Goal: Check status: Check status

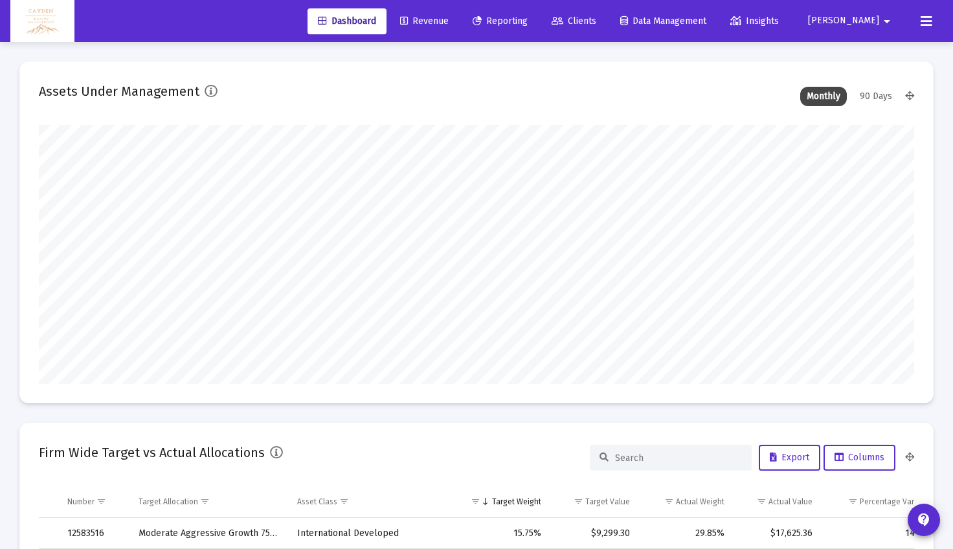
scroll to position [259, 471]
type input "5280-01-01"
type input "[DATE]"
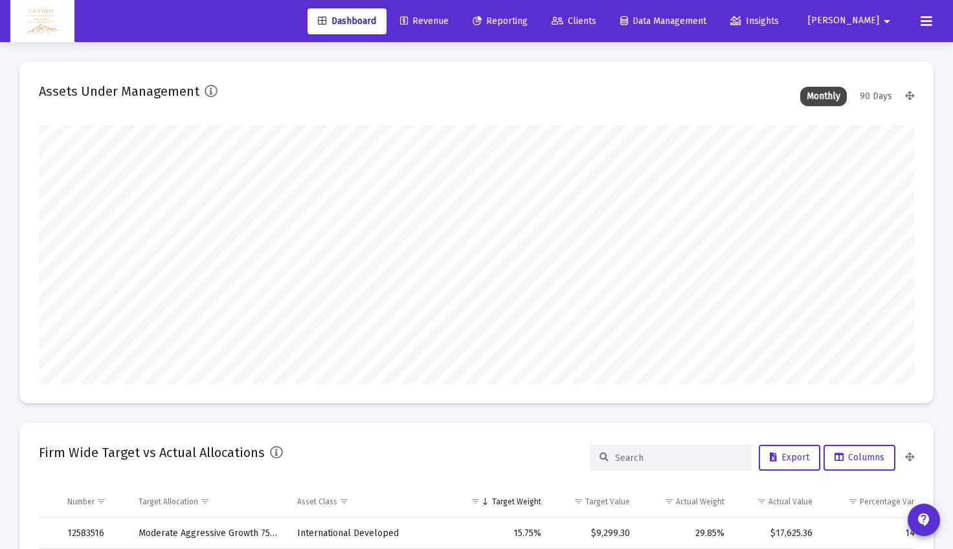
scroll to position [259, 409]
click at [528, 17] on span "Reporting" at bounding box center [500, 21] width 55 height 11
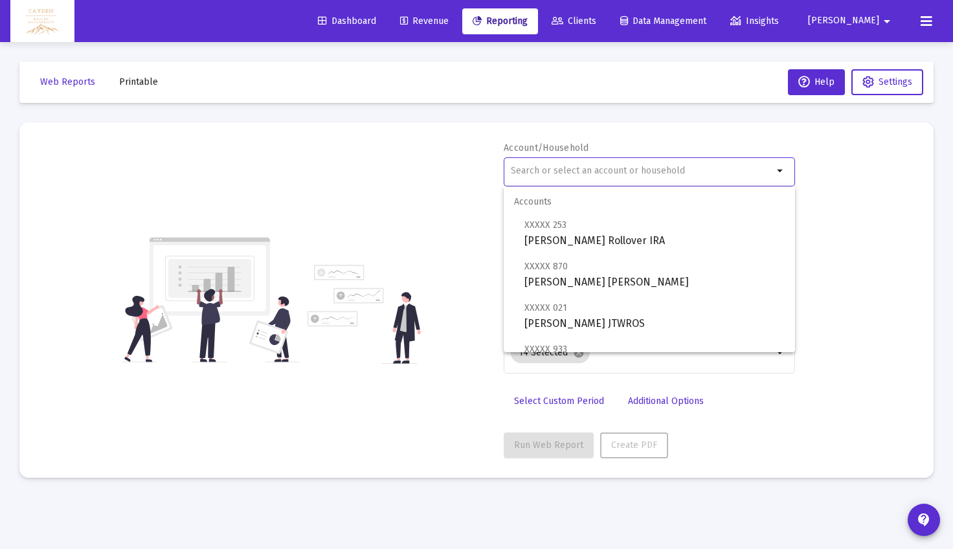
click at [570, 170] on input "text" at bounding box center [642, 171] width 262 height 10
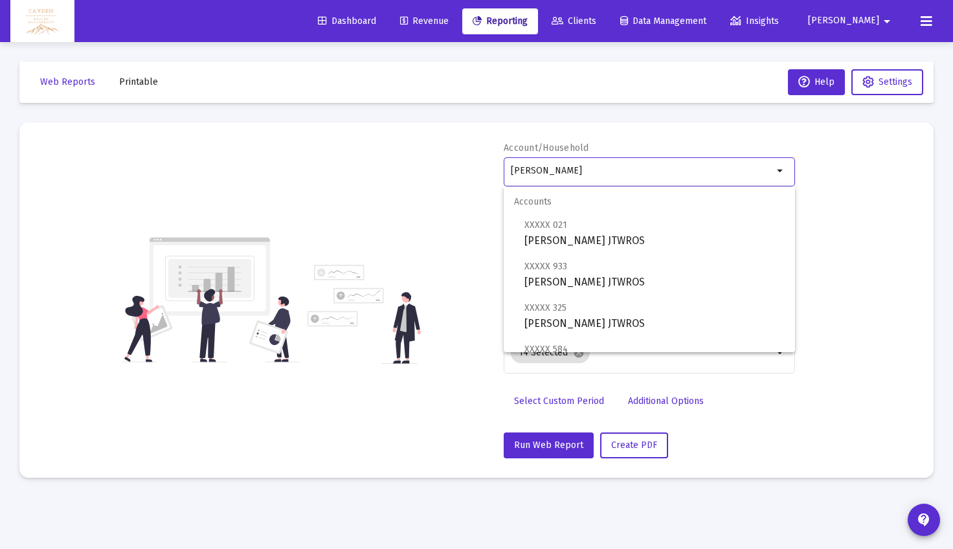
scroll to position [207, 0]
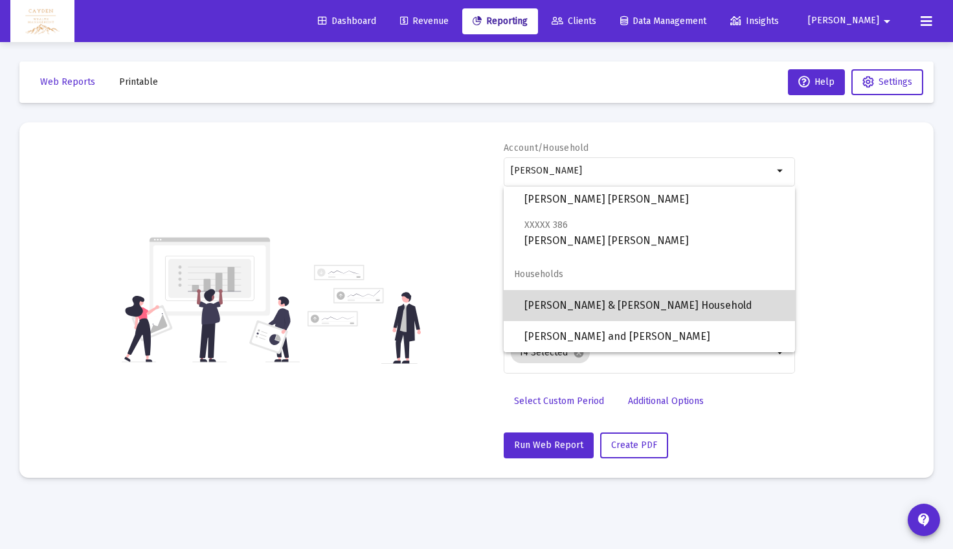
click at [583, 304] on span "[PERSON_NAME] & [PERSON_NAME] Household" at bounding box center [654, 305] width 260 height 31
type input "[PERSON_NAME] & [PERSON_NAME] Household"
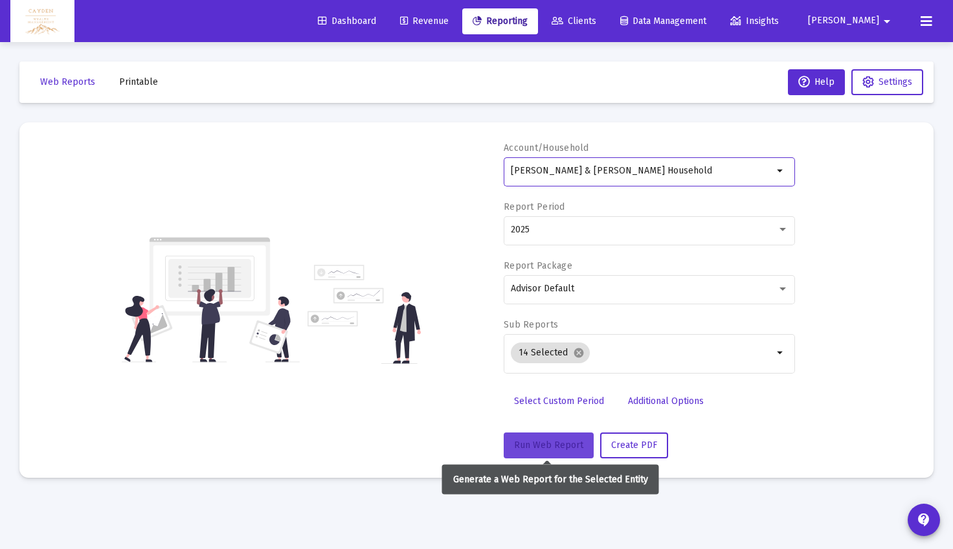
click at [529, 449] on span "Run Web Report" at bounding box center [548, 445] width 69 height 11
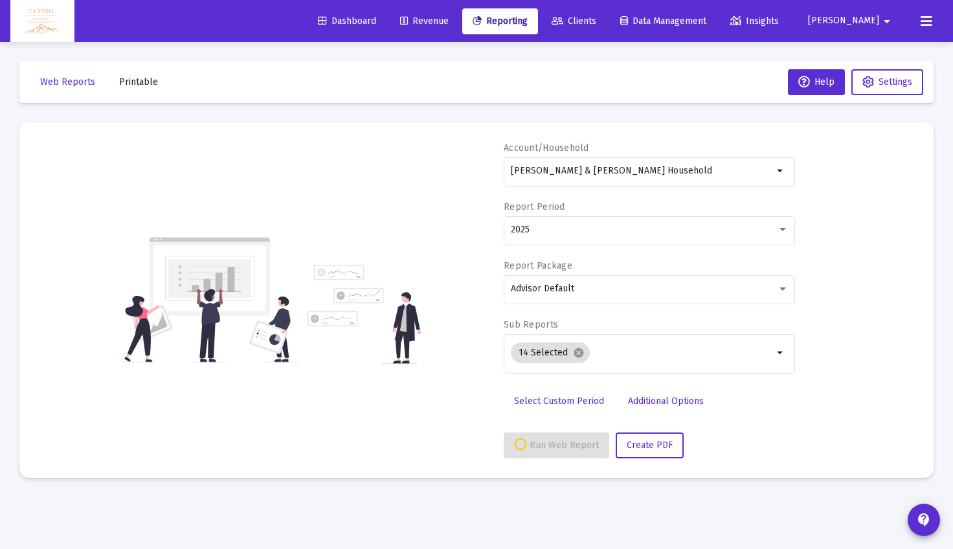
select select "View all"
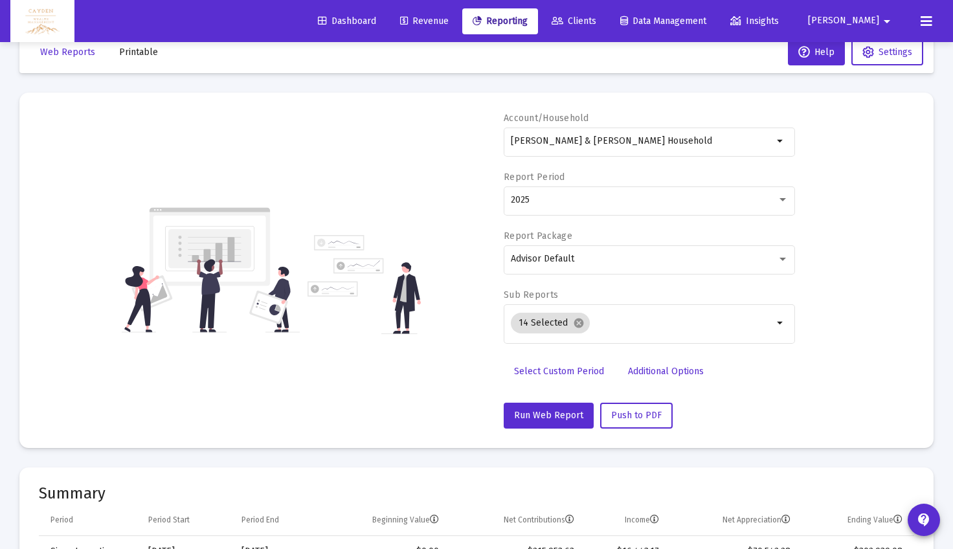
scroll to position [0, 0]
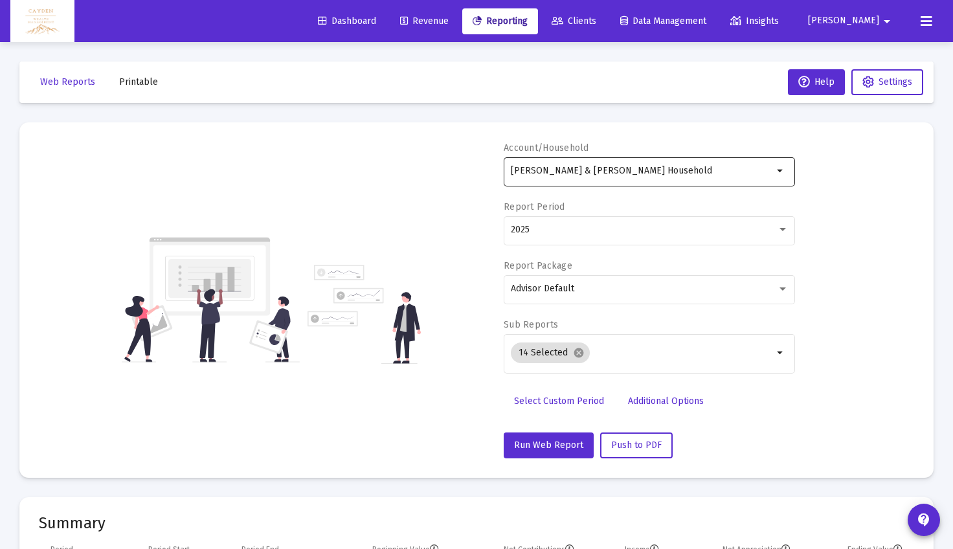
click at [611, 178] on div "[PERSON_NAME] & [PERSON_NAME] Household" at bounding box center [642, 171] width 262 height 32
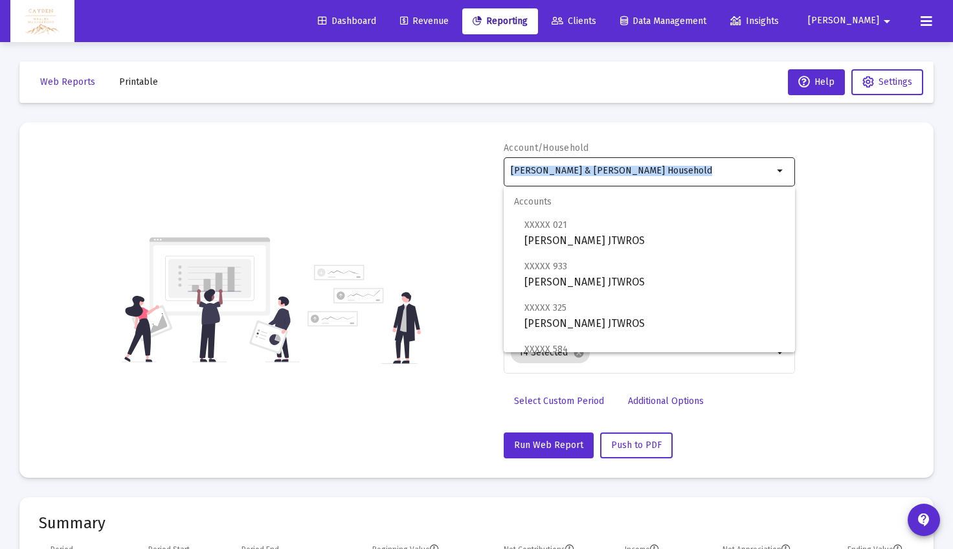
click at [611, 178] on div "[PERSON_NAME] & [PERSON_NAME] Household" at bounding box center [642, 171] width 262 height 32
drag, startPoint x: 684, startPoint y: 170, endPoint x: 370, endPoint y: 164, distance: 313.4
click at [370, 164] on div "Account/Household [PERSON_NAME] & [PERSON_NAME] Household arrow_drop_down Repor…" at bounding box center [476, 300] width 875 height 317
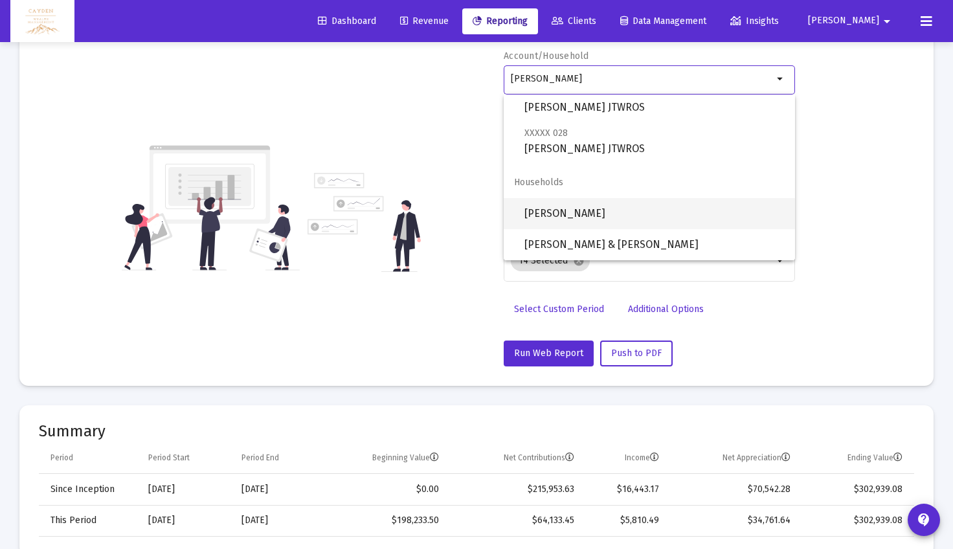
scroll to position [91, 0]
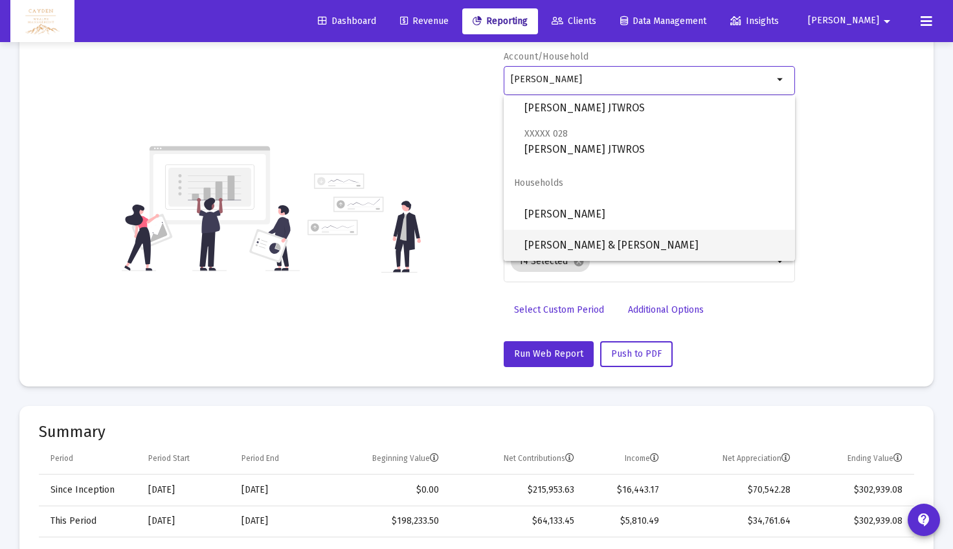
click at [579, 247] on span "[PERSON_NAME] & [PERSON_NAME]" at bounding box center [654, 245] width 260 height 31
type input "[PERSON_NAME] & [PERSON_NAME]"
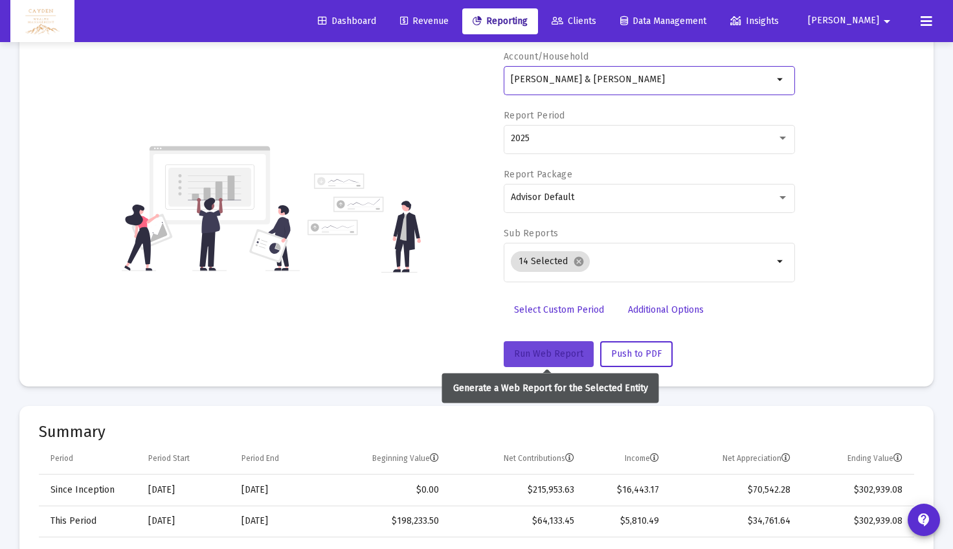
click at [549, 349] on span "Run Web Report" at bounding box center [548, 353] width 69 height 11
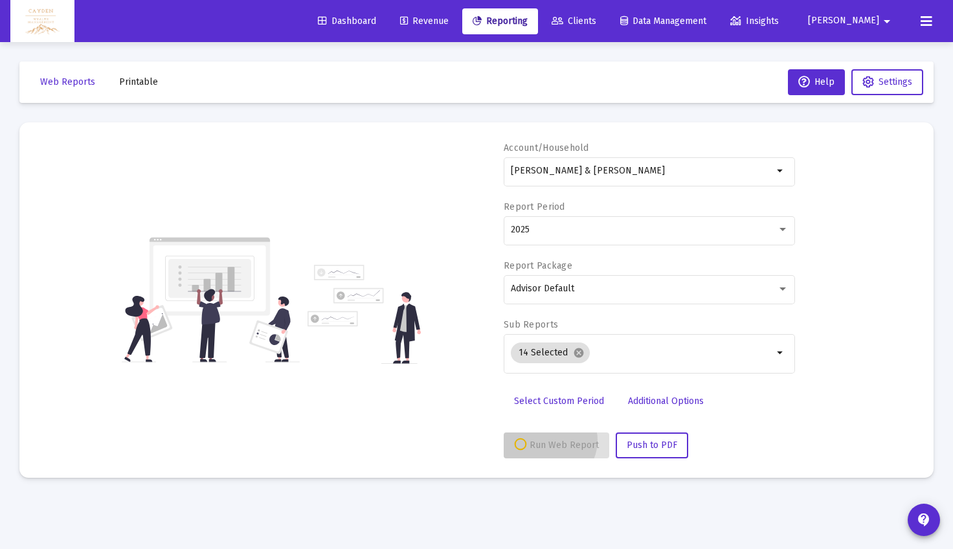
scroll to position [0, 0]
select select "View all"
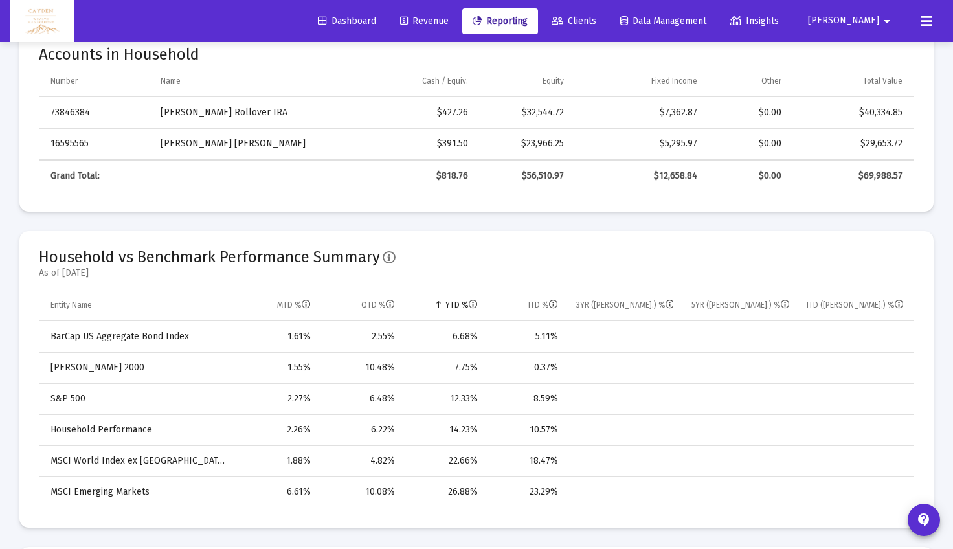
scroll to position [644, 0]
